Goal: Transaction & Acquisition: Purchase product/service

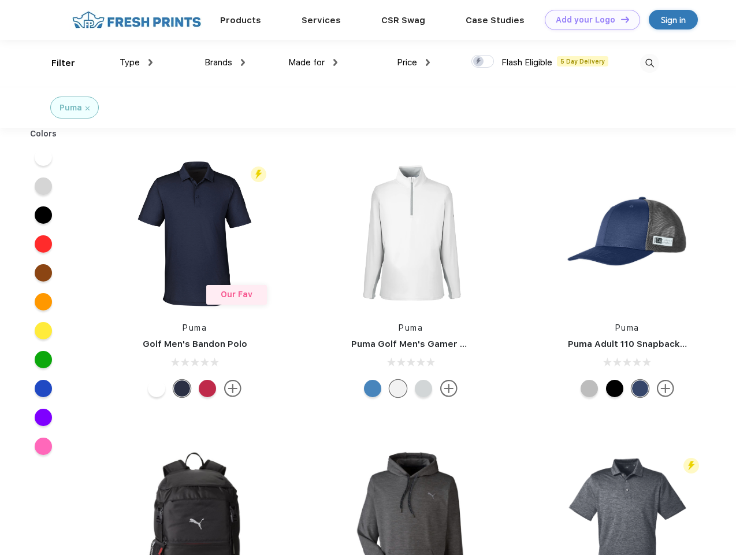
click at [588, 20] on link "Add your Logo Design Tool" at bounding box center [592, 20] width 95 height 20
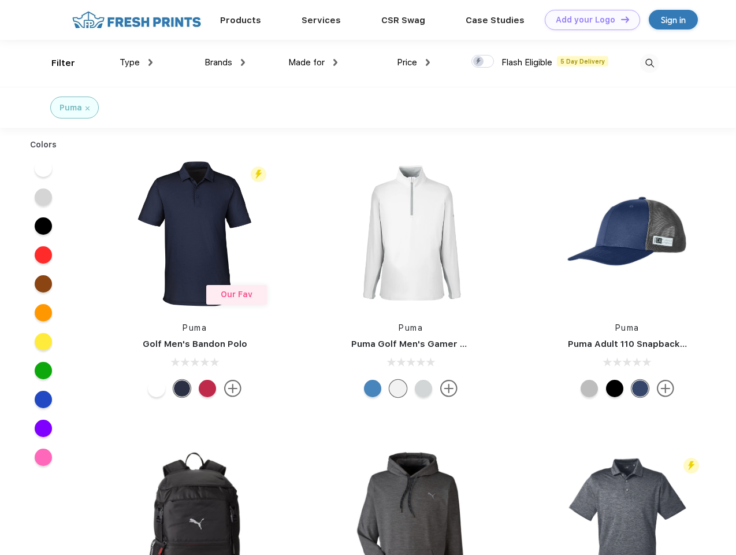
click at [0, 0] on div "Design Tool" at bounding box center [0, 0] width 0 height 0
click at [620, 19] on link "Add your Logo Design Tool" at bounding box center [592, 20] width 95 height 20
click at [55, 63] on div "Filter" at bounding box center [63, 63] width 24 height 13
click at [136, 62] on span "Type" at bounding box center [130, 62] width 20 height 10
click at [225, 62] on span "Brands" at bounding box center [219, 62] width 28 height 10
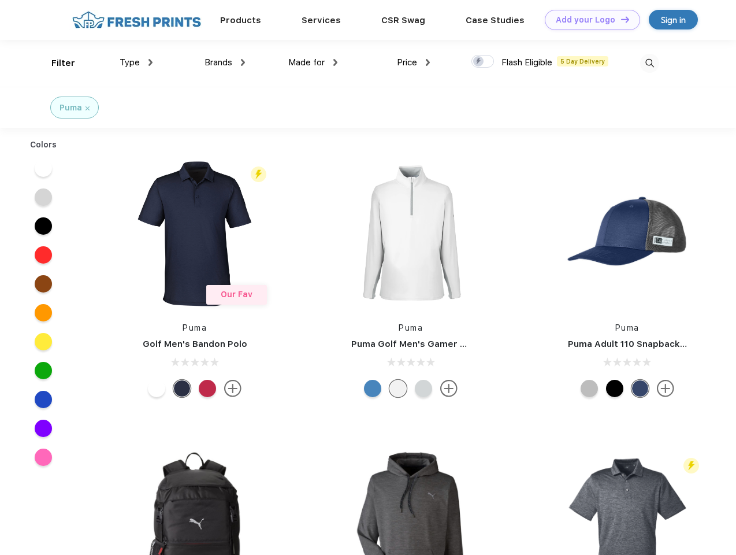
click at [313, 62] on span "Made for" at bounding box center [306, 62] width 36 height 10
click at [414, 62] on span "Price" at bounding box center [407, 62] width 20 height 10
click at [483, 62] on div at bounding box center [483, 61] width 23 height 13
click at [479, 62] on input "checkbox" at bounding box center [476, 58] width 8 height 8
click at [650, 63] on img at bounding box center [649, 63] width 19 height 19
